Goal: Task Accomplishment & Management: Complete application form

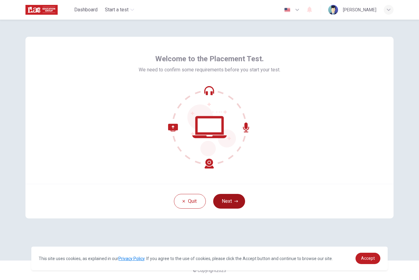
click at [227, 204] on button "Next" at bounding box center [229, 201] width 32 height 15
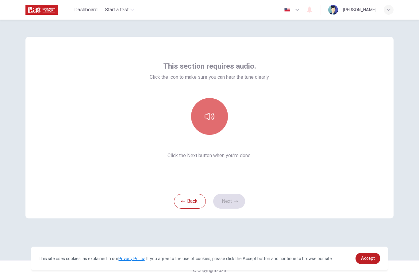
click at [203, 108] on button "button" at bounding box center [209, 116] width 37 height 37
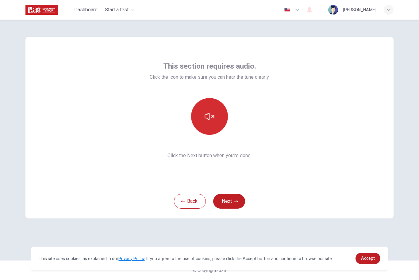
click at [209, 111] on button "button" at bounding box center [209, 116] width 37 height 37
click at [210, 109] on button "button" at bounding box center [209, 116] width 37 height 37
click at [202, 120] on button "button" at bounding box center [209, 116] width 37 height 37
click at [222, 203] on button "Next" at bounding box center [229, 201] width 32 height 15
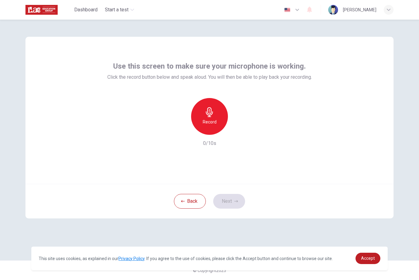
click at [202, 111] on div "Record" at bounding box center [209, 116] width 37 height 37
click at [237, 132] on icon "button" at bounding box center [238, 130] width 6 height 6
click at [231, 201] on button "Next" at bounding box center [229, 201] width 32 height 15
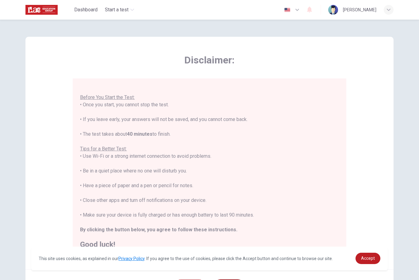
scroll to position [6, 0]
click at [361, 260] on span "Accept" at bounding box center [368, 258] width 14 height 5
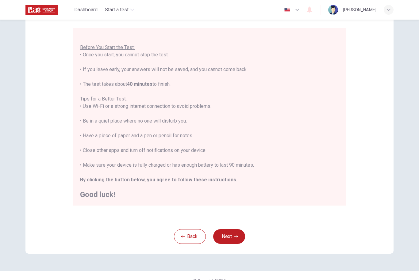
scroll to position [48, 0]
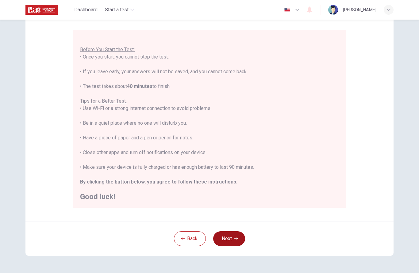
click at [236, 236] on button "Next" at bounding box center [229, 238] width 32 height 15
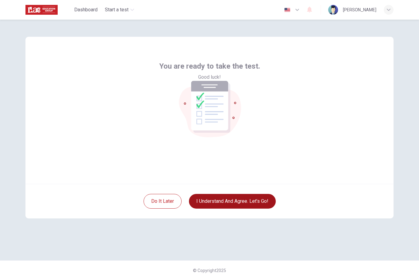
click at [264, 208] on button "I understand and agree. Let’s go!" at bounding box center [232, 201] width 87 height 15
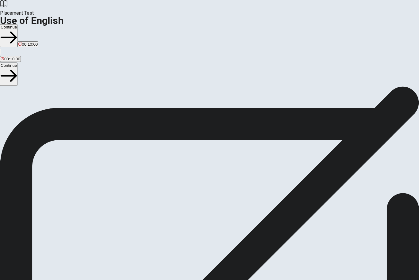
click at [17, 24] on button "Continue" at bounding box center [8, 35] width 17 height 23
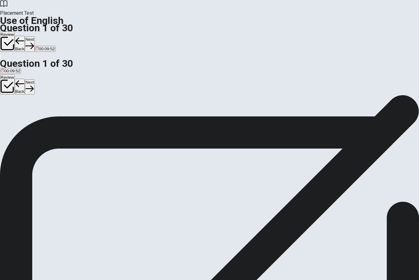
click at [56, 115] on div "C" at bounding box center [48, 112] width 17 height 5
click at [34, 36] on button "Next" at bounding box center [30, 43] width 10 height 15
click at [11, 110] on div "A" at bounding box center [6, 112] width 11 height 5
click at [34, 42] on icon "button" at bounding box center [29, 46] width 8 height 8
click at [25, 115] on div "C" at bounding box center [23, 112] width 5 height 5
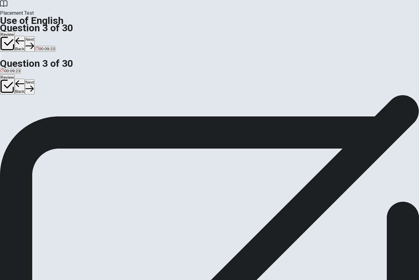
click at [34, 42] on icon "button" at bounding box center [29, 46] width 8 height 8
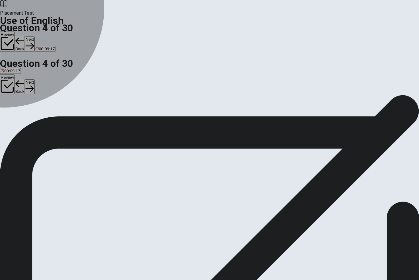
click at [25, 115] on div "C" at bounding box center [22, 112] width 6 height 5
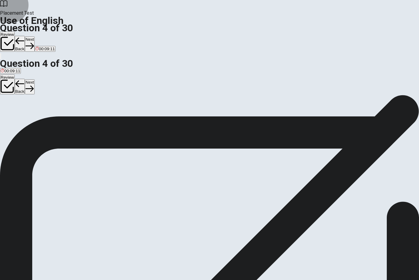
click at [34, 36] on button "Next" at bounding box center [30, 43] width 10 height 15
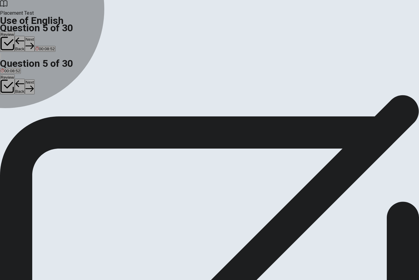
click at [63, 115] on div "D" at bounding box center [57, 112] width 11 height 5
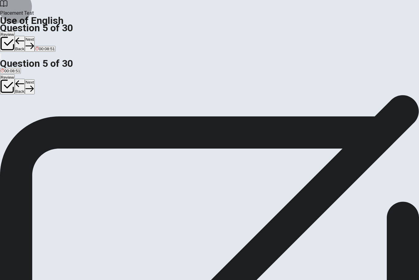
click at [34, 36] on button "Next" at bounding box center [30, 43] width 10 height 15
click at [8, 110] on div "A" at bounding box center [5, 112] width 8 height 5
click at [24, 36] on button "Next" at bounding box center [20, 43] width 10 height 15
click at [25, 120] on span "friendly" at bounding box center [18, 117] width 13 height 5
click at [34, 36] on button "Next" at bounding box center [30, 43] width 10 height 15
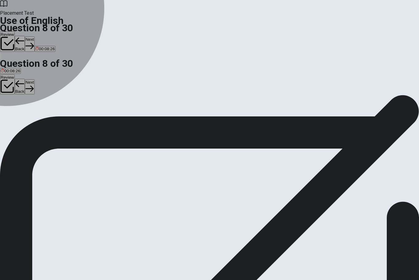
click at [35, 115] on div "C" at bounding box center [29, 112] width 11 height 5
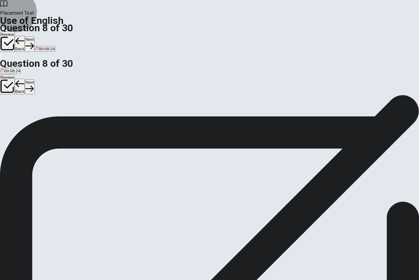
click at [34, 36] on button "Next" at bounding box center [30, 43] width 10 height 15
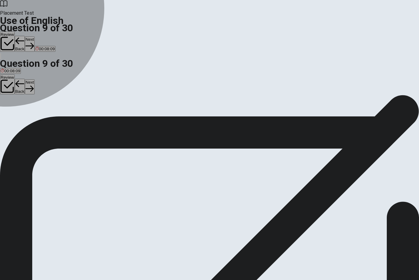
click at [39, 115] on div "D" at bounding box center [34, 112] width 10 height 5
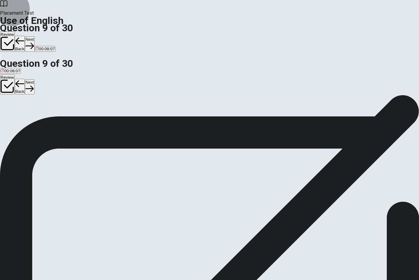
click at [34, 36] on button "Next" at bounding box center [30, 43] width 10 height 15
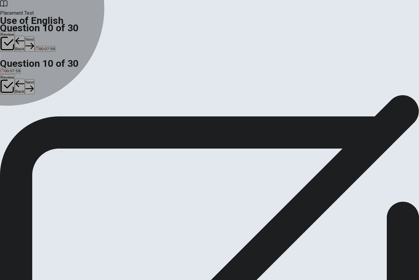
click at [13, 110] on div "A" at bounding box center [7, 112] width 12 height 5
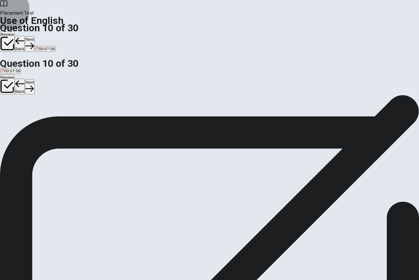
click at [34, 36] on button "Next" at bounding box center [30, 43] width 10 height 15
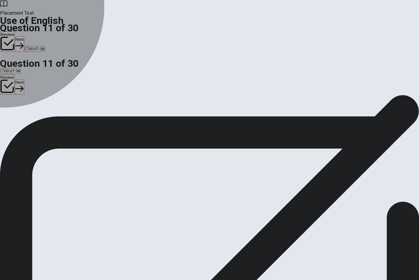
click at [32, 115] on div "D" at bounding box center [28, 112] width 6 height 5
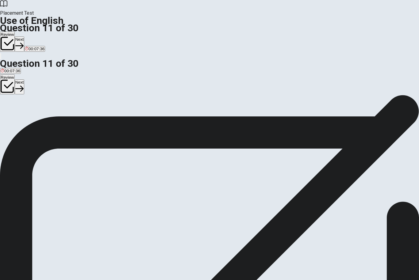
click at [24, 36] on button "Next" at bounding box center [20, 43] width 10 height 15
click at [8, 110] on div "A" at bounding box center [4, 112] width 7 height 5
click at [34, 36] on button "Next" at bounding box center [30, 43] width 10 height 15
click at [46, 120] on span "meet" at bounding box center [41, 117] width 9 height 5
click at [34, 36] on button "Next" at bounding box center [30, 43] width 10 height 15
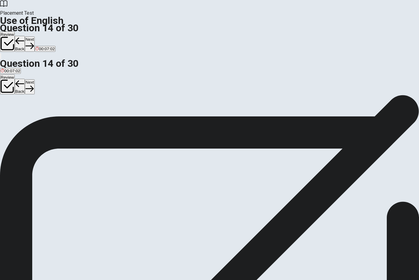
click at [25, 120] on button "C Do" at bounding box center [21, 115] width 6 height 10
click at [18, 120] on button "B Are" at bounding box center [15, 115] width 8 height 10
click at [34, 42] on icon "button" at bounding box center [29, 46] width 8 height 8
click at [32, 115] on div "D" at bounding box center [29, 112] width 6 height 5
click at [34, 36] on button "Next" at bounding box center [30, 43] width 10 height 15
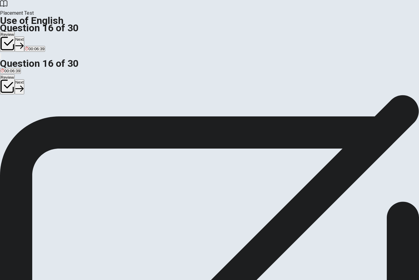
click at [17, 120] on span "take" at bounding box center [13, 117] width 8 height 5
click at [24, 36] on button "Next" at bounding box center [20, 43] width 10 height 15
click at [10, 110] on button "A walk" at bounding box center [5, 115] width 10 height 10
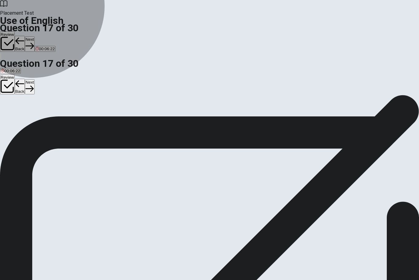
click at [39, 120] on button "D read" at bounding box center [34, 115] width 10 height 10
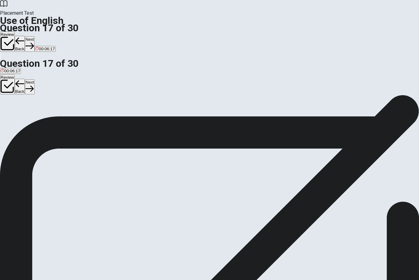
click at [10, 110] on button "A walk" at bounding box center [5, 115] width 10 height 10
click at [34, 36] on button "Next" at bounding box center [30, 43] width 10 height 15
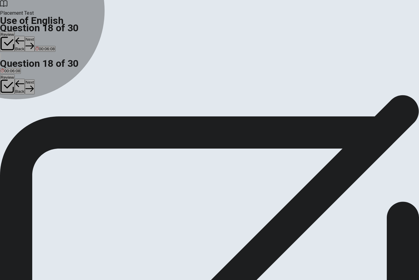
click at [29, 120] on span "the bus" at bounding box center [22, 117] width 13 height 5
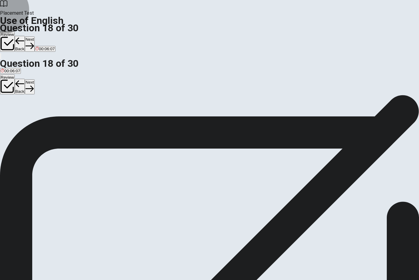
click at [34, 36] on button "Next" at bounding box center [30, 43] width 10 height 15
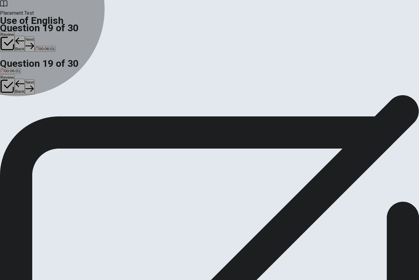
click at [32, 120] on span "Grass" at bounding box center [26, 117] width 11 height 5
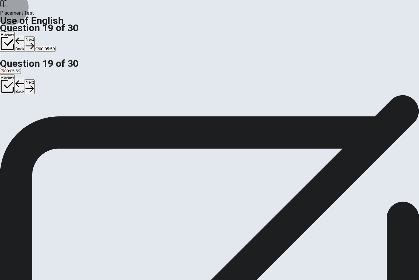
click at [34, 36] on button "Next" at bounding box center [30, 43] width 10 height 15
click at [25, 120] on button "C Do" at bounding box center [21, 115] width 6 height 10
click at [34, 36] on button "Next" at bounding box center [30, 43] width 10 height 15
click at [13, 115] on div "B" at bounding box center [10, 112] width 6 height 5
click at [24, 36] on button "Next" at bounding box center [20, 43] width 10 height 15
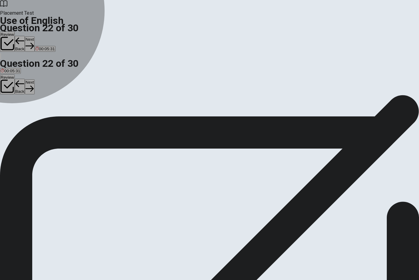
click at [25, 120] on button "C Are" at bounding box center [21, 115] width 8 height 10
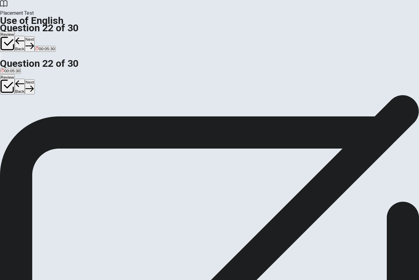
click at [34, 36] on button "Next" at bounding box center [30, 43] width 10 height 15
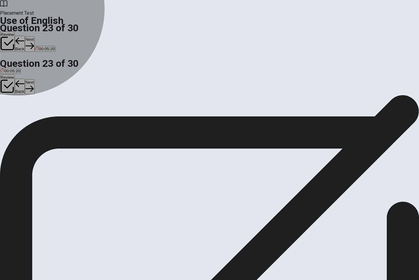
click at [27, 120] on span "go" at bounding box center [24, 117] width 5 height 5
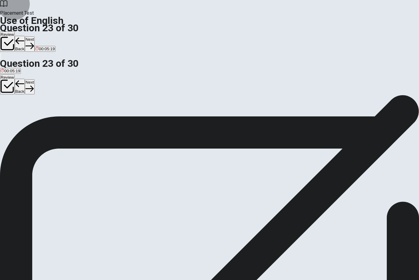
click at [34, 36] on button "Next" at bounding box center [30, 43] width 10 height 15
click at [38, 120] on span "am study" at bounding box center [30, 117] width 17 height 5
click at [34, 36] on button "Next" at bounding box center [30, 43] width 10 height 15
click at [45, 120] on span "hat" at bounding box center [42, 117] width 6 height 5
click at [39, 120] on button "C necklace" at bounding box center [29, 115] width 17 height 10
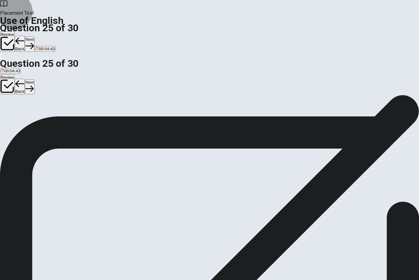
click at [34, 36] on button "Next" at bounding box center [30, 43] width 10 height 15
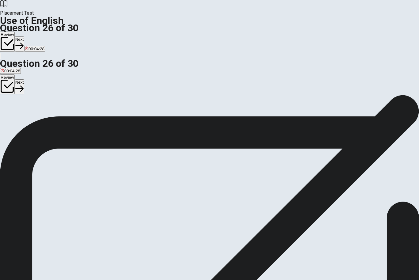
click at [18, 118] on button "B clock" at bounding box center [13, 115] width 10 height 10
click at [24, 36] on button "Next" at bounding box center [20, 43] width 10 height 15
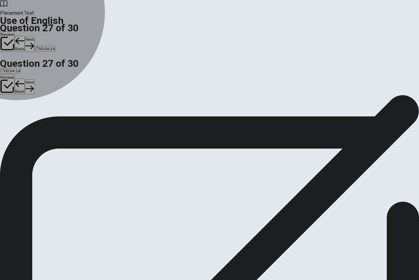
click at [9, 110] on button "A Soft" at bounding box center [4, 115] width 9 height 10
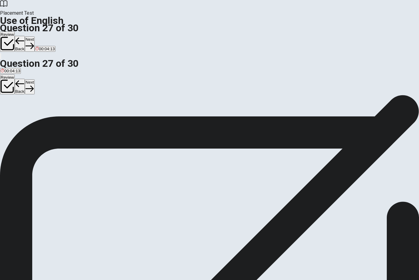
click at [34, 36] on button "Next" at bounding box center [30, 43] width 10 height 15
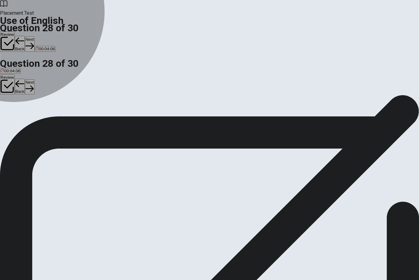
click at [16, 110] on button "A Exciting" at bounding box center [8, 115] width 16 height 10
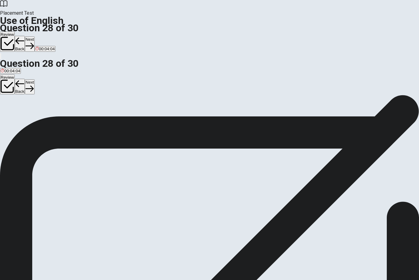
click at [34, 36] on button "Next" at bounding box center [30, 43] width 10 height 15
click at [10, 115] on span "artist" at bounding box center [5, 117] width 9 height 5
drag, startPoint x: 310, startPoint y: 14, endPoint x: 303, endPoint y: 30, distance: 17.6
click at [34, 36] on button "Next" at bounding box center [30, 43] width 10 height 15
click at [152, 95] on div "Question 30 ___ she finished the project yet? A Have B Is C Does D Has" at bounding box center [209, 108] width 419 height 26
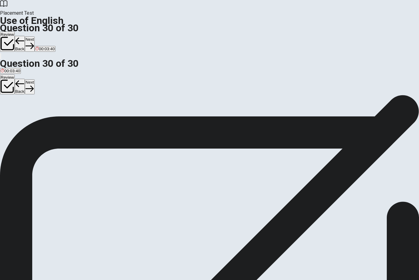
click at [26, 120] on button "C Does" at bounding box center [20, 115] width 11 height 10
click at [34, 36] on button "Next" at bounding box center [30, 43] width 10 height 15
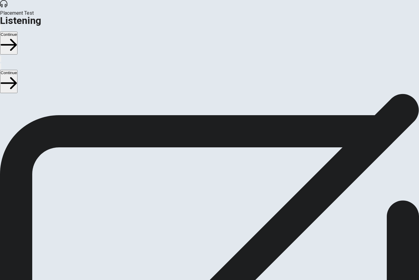
click at [17, 32] on button "Continue" at bounding box center [8, 43] width 17 height 23
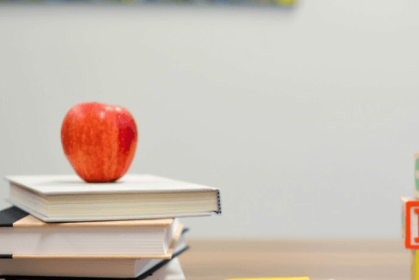
click at [89, 237] on div at bounding box center [209, 237] width 419 height 0
click at [95, 237] on div at bounding box center [209, 237] width 419 height 0
drag, startPoint x: 59, startPoint y: 87, endPoint x: 82, endPoint y: 91, distance: 23.3
click at [82, 237] on div at bounding box center [209, 237] width 419 height 0
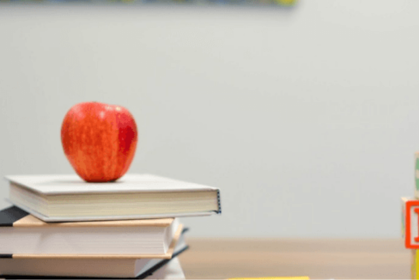
click at [112, 152] on button "C [US_STATE]" at bounding box center [100, 147] width 24 height 10
click at [72, 121] on span "Express" at bounding box center [64, 123] width 15 height 5
click at [134, 173] on span "Standard and express" at bounding box center [114, 175] width 40 height 5
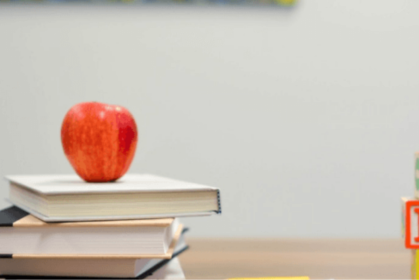
click at [105, 198] on span "One to two days" at bounding box center [90, 200] width 29 height 5
drag, startPoint x: 105, startPoint y: 87, endPoint x: 91, endPoint y: 87, distance: 14.1
click at [91, 237] on div at bounding box center [209, 237] width 419 height 0
drag, startPoint x: 103, startPoint y: 89, endPoint x: 92, endPoint y: 89, distance: 11.7
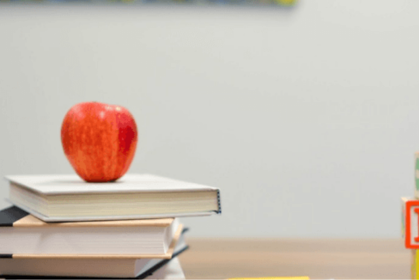
click at [92, 237] on div at bounding box center [209, 237] width 419 height 0
click at [128, 237] on div at bounding box center [209, 237] width 419 height 0
click at [107, 224] on span "At a bank" at bounding box center [98, 226] width 17 height 5
click at [17, 32] on button "Continue" at bounding box center [8, 43] width 17 height 23
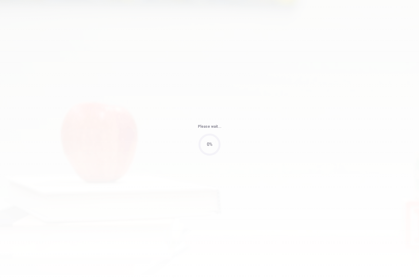
type input "70"
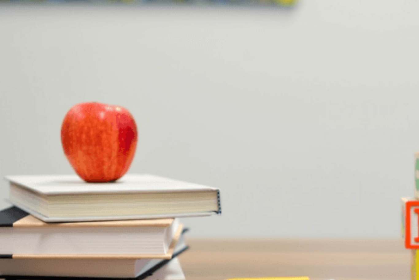
scroll to position [86, 0]
click at [59, 151] on span "This weekend" at bounding box center [45, 149] width 25 height 5
click at [44, 173] on span "Book tickets in advance" at bounding box center [22, 175] width 43 height 5
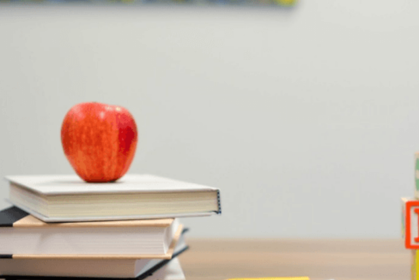
click at [32, 116] on button "B Online" at bounding box center [24, 121] width 13 height 10
click at [16, 219] on button "A A movie" at bounding box center [8, 224] width 16 height 10
click at [20, 193] on button "A Downtown" at bounding box center [10, 198] width 20 height 10
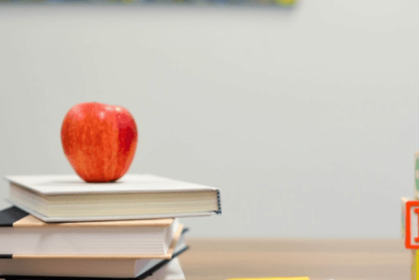
click at [17, 32] on button "Continue" at bounding box center [8, 43] width 17 height 23
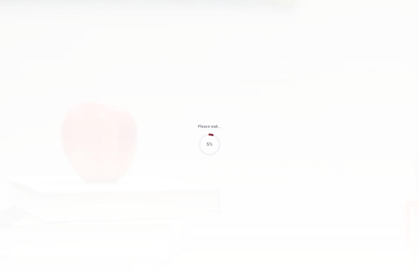
type input "49"
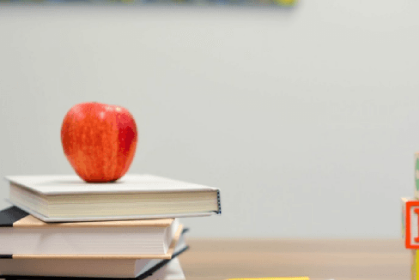
click at [394, 143] on div "Question 11 Why does the woman suggest bringing water? A The man requested it B…" at bounding box center [209, 169] width 419 height 151
click at [231, 217] on div "Question 15 What are the man’s plans for the weekend? A Visiting family B Going…" at bounding box center [209, 217] width 419 height 26
click at [115, 126] on button "C It’s very hot there" at bounding box center [98, 121] width 32 height 10
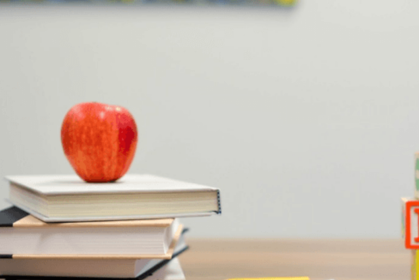
click at [115, 126] on button "C It’s very hot there" at bounding box center [98, 121] width 32 height 10
click at [114, 121] on div "C" at bounding box center [98, 118] width 31 height 5
click at [82, 121] on span "She thinks it might rain" at bounding box center [60, 123] width 41 height 5
click at [40, 116] on button "A The man requested it" at bounding box center [20, 121] width 40 height 10
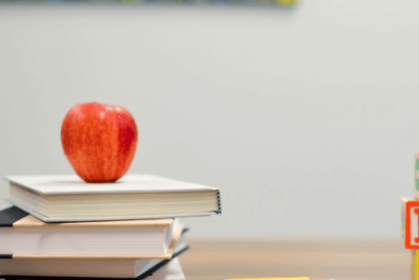
scroll to position [474, 0]
click at [289, 178] on div "Question 14 Where is he planning to hike?" at bounding box center [209, 185] width 419 height 15
click at [152, 198] on span "[GEOGRAPHIC_DATA]" at bounding box center [130, 200] width 43 height 5
click at [101, 219] on button "D Hiking" at bounding box center [94, 224] width 13 height 10
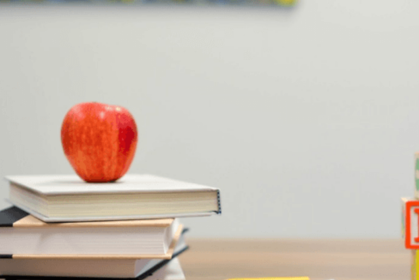
scroll to position [285, 0]
click at [49, 173] on span "Excited" at bounding box center [41, 175] width 13 height 5
click at [40, 116] on button "A The man requested it" at bounding box center [20, 121] width 40 height 10
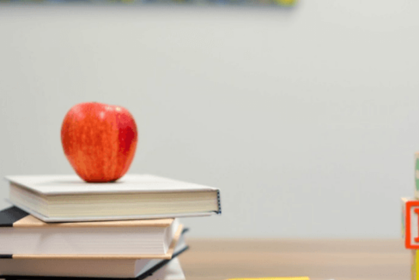
click at [115, 119] on button "C It’s very hot there" at bounding box center [98, 121] width 32 height 10
click at [40, 116] on button "A The man requested it" at bounding box center [20, 121] width 40 height 10
click at [25, 142] on button "A Early [DATE]" at bounding box center [12, 147] width 25 height 10
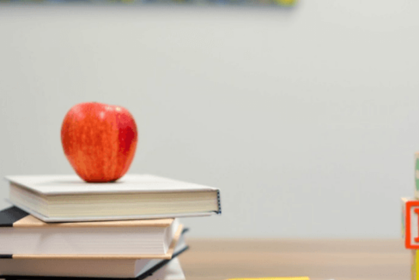
click at [17, 32] on button "Continue" at bounding box center [8, 43] width 17 height 23
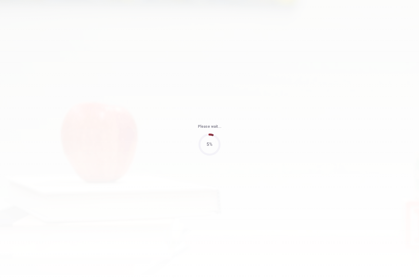
type input "59"
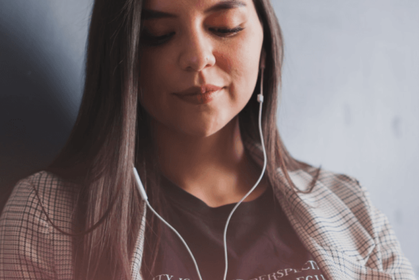
scroll to position [51, 0]
click at [17, 32] on button "Continue" at bounding box center [8, 43] width 17 height 23
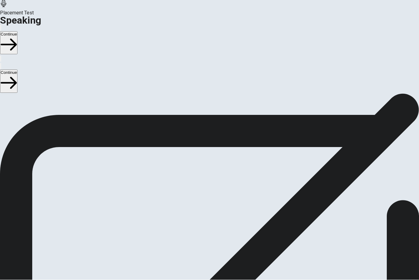
click at [201, 170] on icon "Record Again" at bounding box center [201, 170] width 0 height 0
click at [220, 212] on span "Stop Recording" at bounding box center [210, 218] width 22 height 13
click at [203, 166] on button "Play Audio" at bounding box center [201, 169] width 1 height 6
click at [17, 32] on button "Continue" at bounding box center [8, 43] width 17 height 23
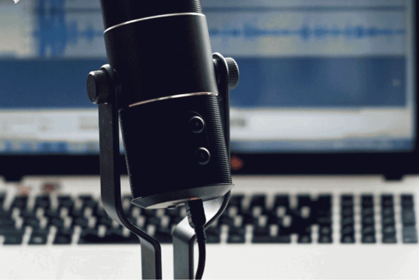
scroll to position [14, 0]
click at [350, 24] on div "Continue" at bounding box center [209, 43] width 419 height 38
click at [17, 32] on button "Continue" at bounding box center [8, 43] width 17 height 23
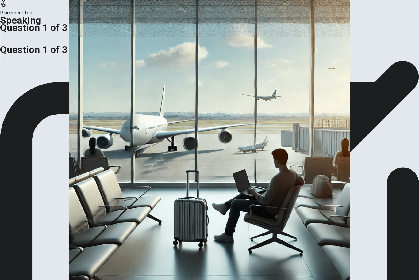
scroll to position [30, 0]
click at [158, 52] on div "CLICK TO ZOOM Describe what is happening in the scene using details about peopl…" at bounding box center [209, 41] width 419 height 21
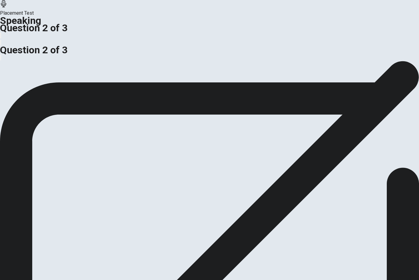
click at [114, 46] on div "Do you like flying? What do you usually do while waiting at the airport? Prepar…" at bounding box center [209, 38] width 419 height 15
click at [158, 46] on div "Do you like flying? What do you usually do while waiting at the airport? Prepar…" at bounding box center [209, 38] width 419 height 15
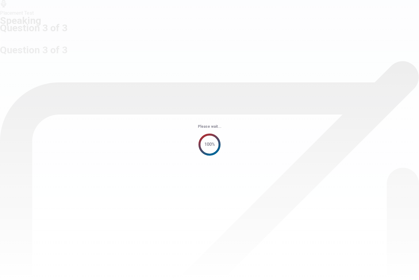
scroll to position [0, 0]
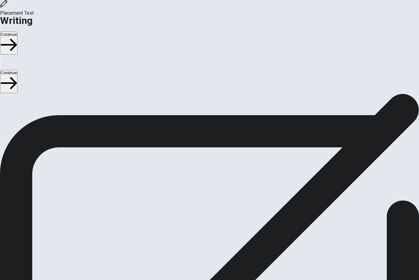
click at [17, 32] on button "Continue" at bounding box center [8, 43] width 17 height 23
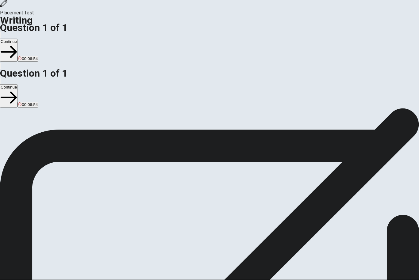
type textarea "the important event i prepared in this year is my back to school in [GEOGRAPHIC…"
click at [17, 39] on button "Continue" at bounding box center [8, 50] width 17 height 23
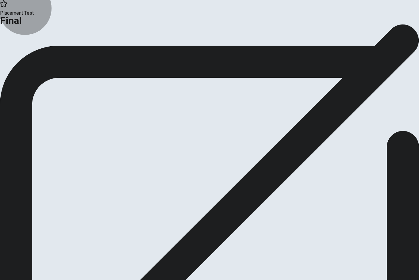
click at [25, 55] on button "Continue" at bounding box center [12, 50] width 25 height 8
